Goal: Obtain resource: Download file/media

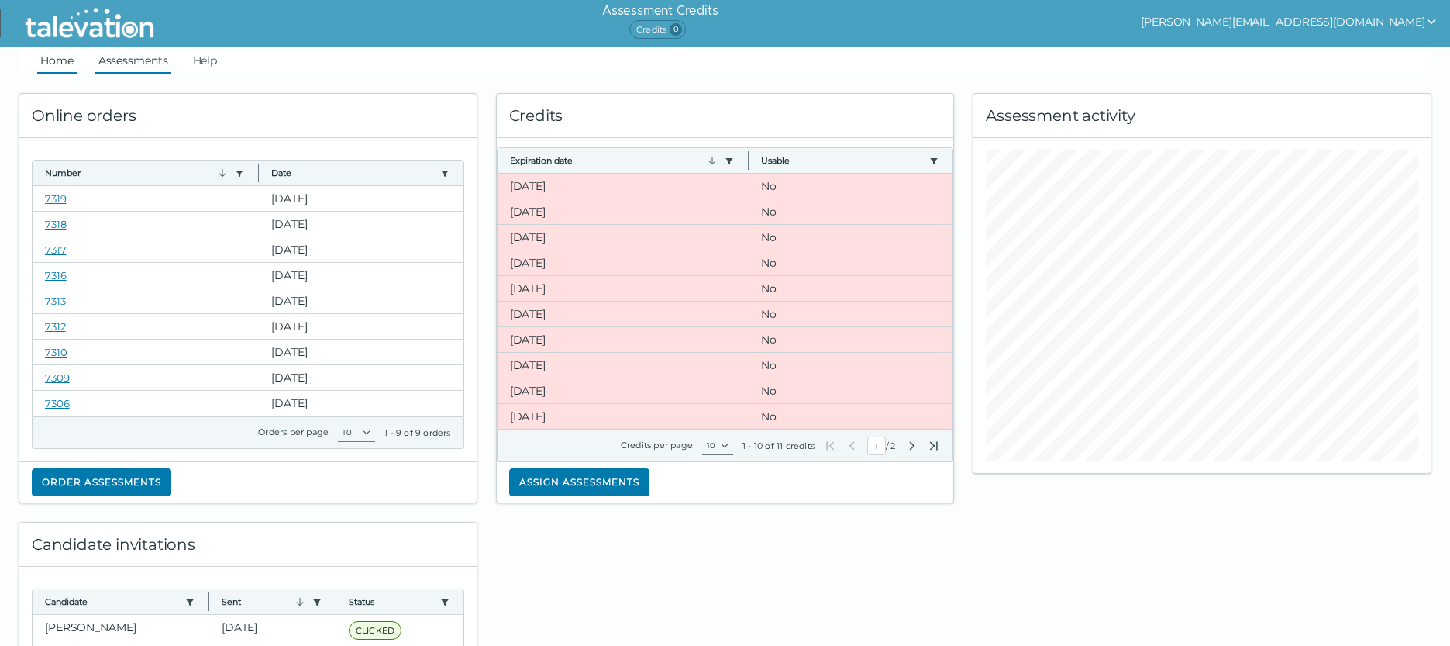
click at [130, 63] on link "Assessments" at bounding box center [133, 61] width 76 height 28
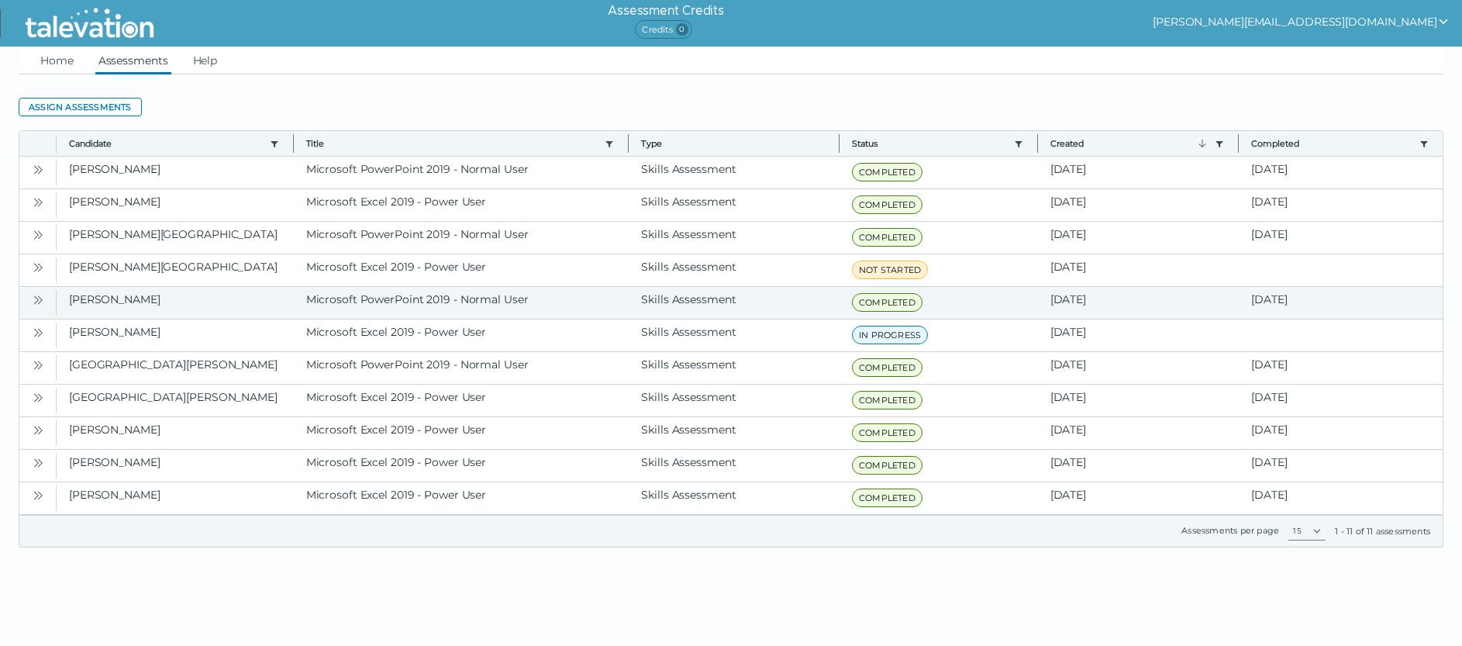
click at [42, 302] on icon "Open" at bounding box center [38, 300] width 12 height 12
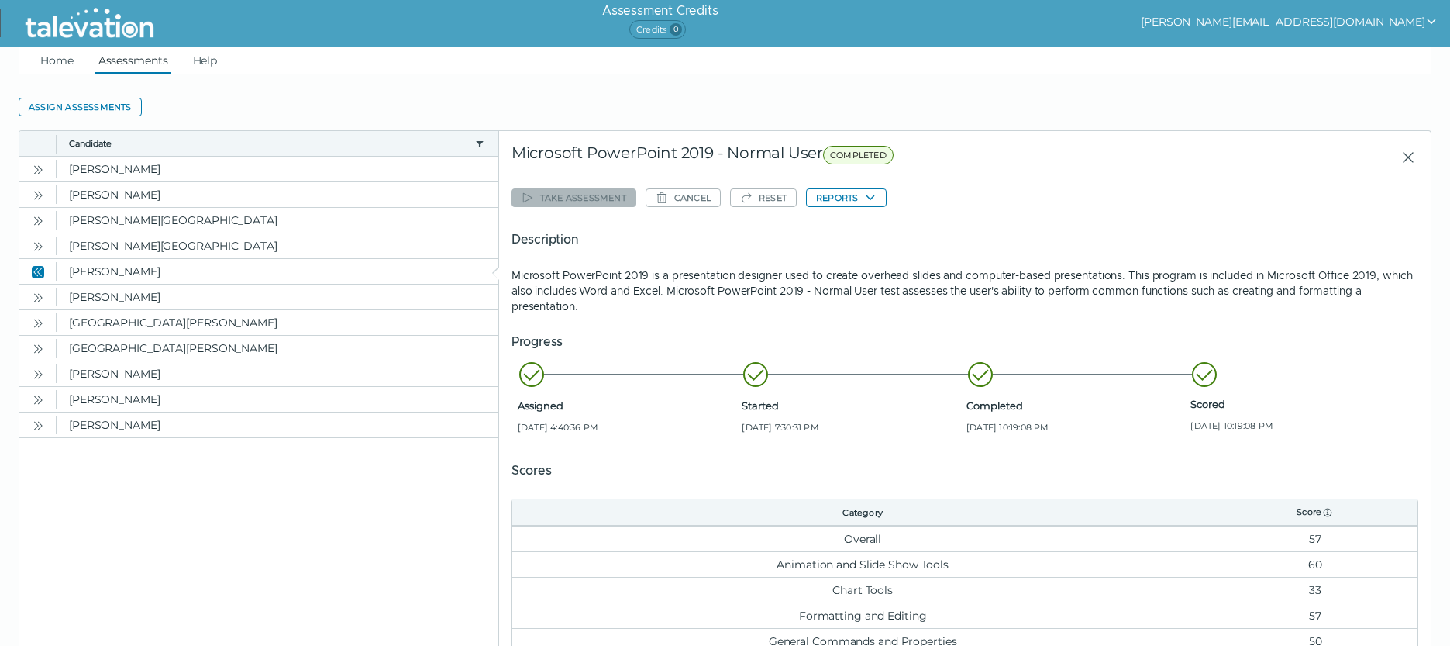
click at [849, 188] on div "Take assessment Cancel Reset Reports Description Microsoft PowerPoint 2019 is a…" at bounding box center [965, 445] width 907 height 522
click at [853, 194] on button "Reports" at bounding box center [846, 197] width 81 height 19
click at [861, 195] on button "Reports" at bounding box center [846, 197] width 81 height 19
click at [869, 195] on icon "button" at bounding box center [870, 197] width 12 height 12
click at [891, 238] on clr-dropdown-menu "Microsoft PowerPoint 2019 - Normal User" at bounding box center [919, 228] width 227 height 39
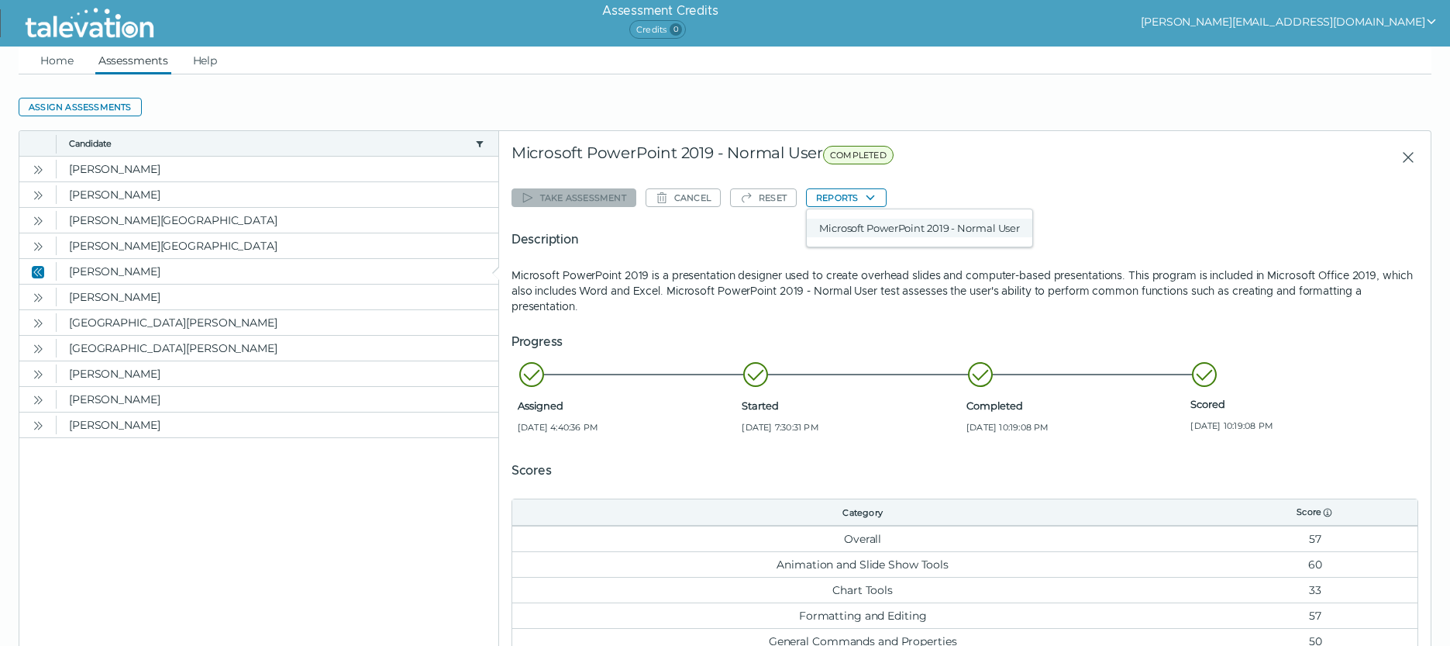
click at [875, 227] on button "Microsoft PowerPoint 2019 - Normal User" at bounding box center [920, 228] width 226 height 19
click at [128, 61] on link "Assessments" at bounding box center [133, 61] width 76 height 28
click at [39, 294] on icon "Open" at bounding box center [38, 297] width 12 height 12
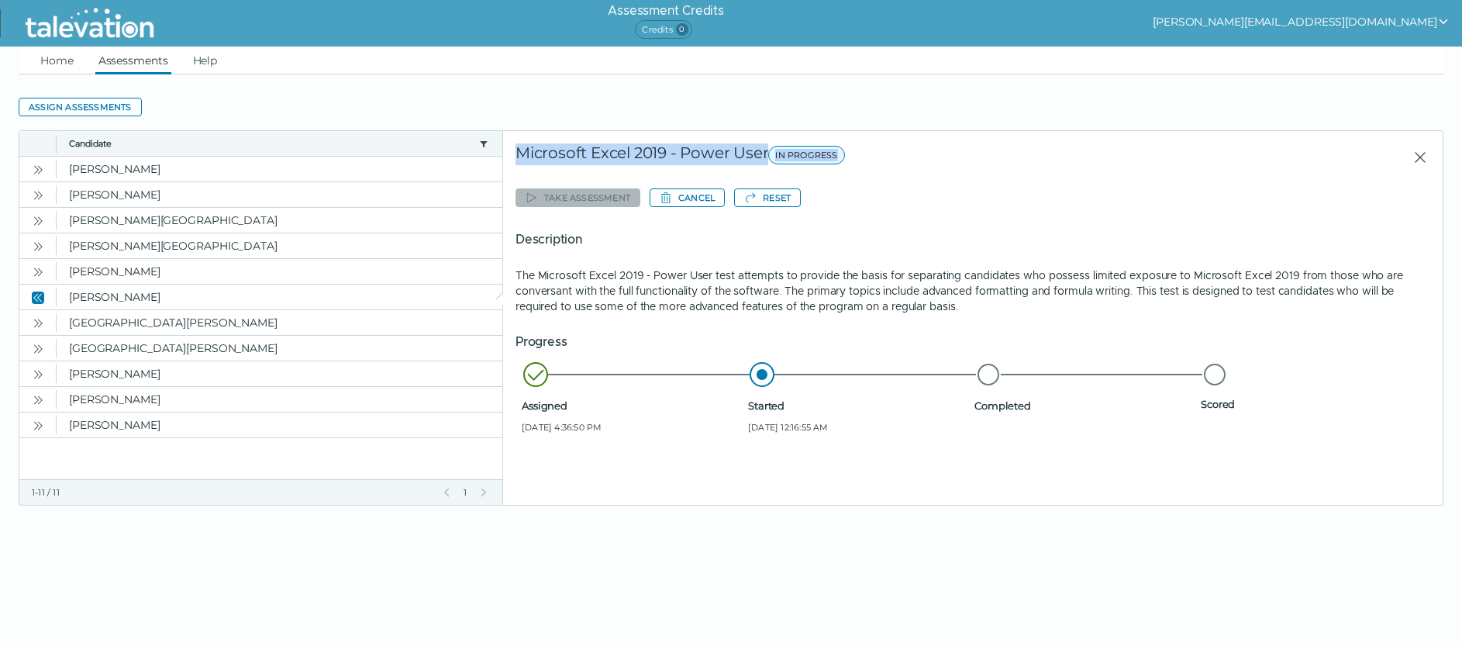
drag, startPoint x: 522, startPoint y: 150, endPoint x: 903, endPoint y: 170, distance: 381.9
click at [903, 170] on div "Microsoft Excel 2019 - Power User IN PROGRESS" at bounding box center [820, 157] width 610 height 28
copy div "Microsoft Excel 2019 - Power User IN PROGRESS"
click at [50, 58] on link "Home" at bounding box center [57, 61] width 40 height 28
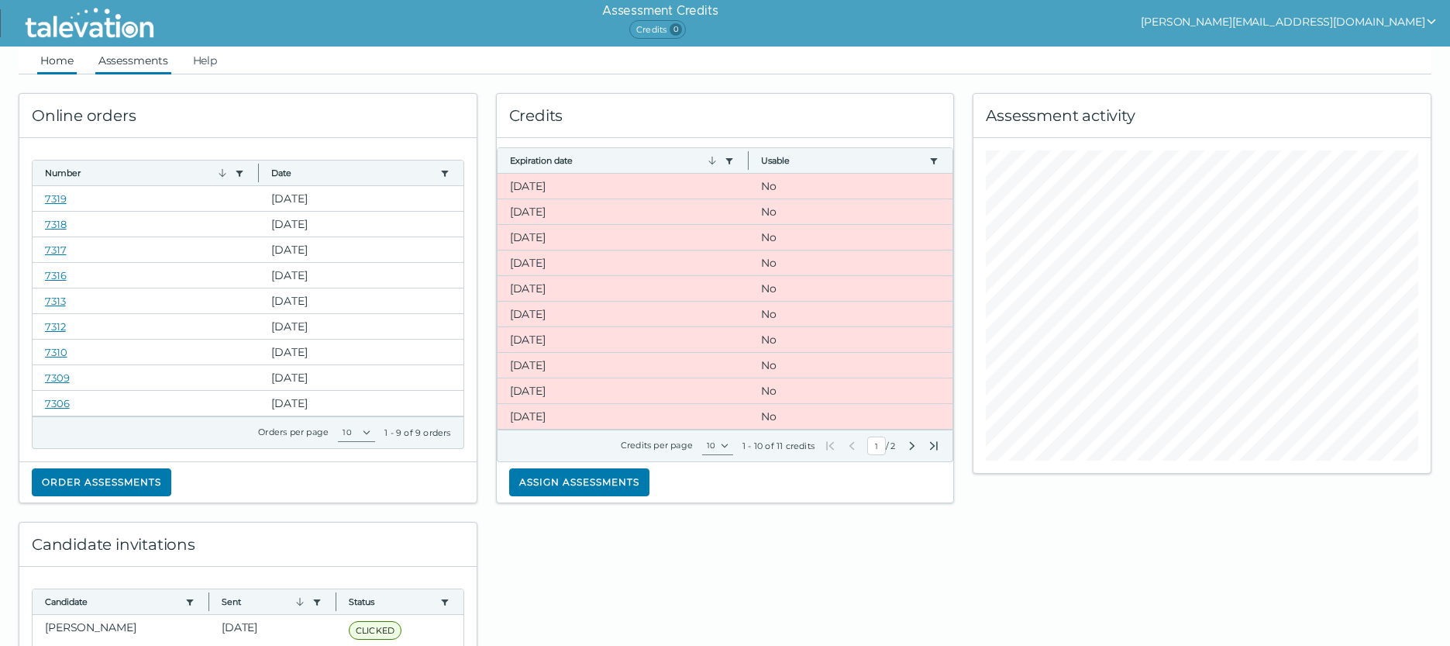
click at [140, 60] on link "Assessments" at bounding box center [133, 61] width 76 height 28
